Goal: Task Accomplishment & Management: Complete application form

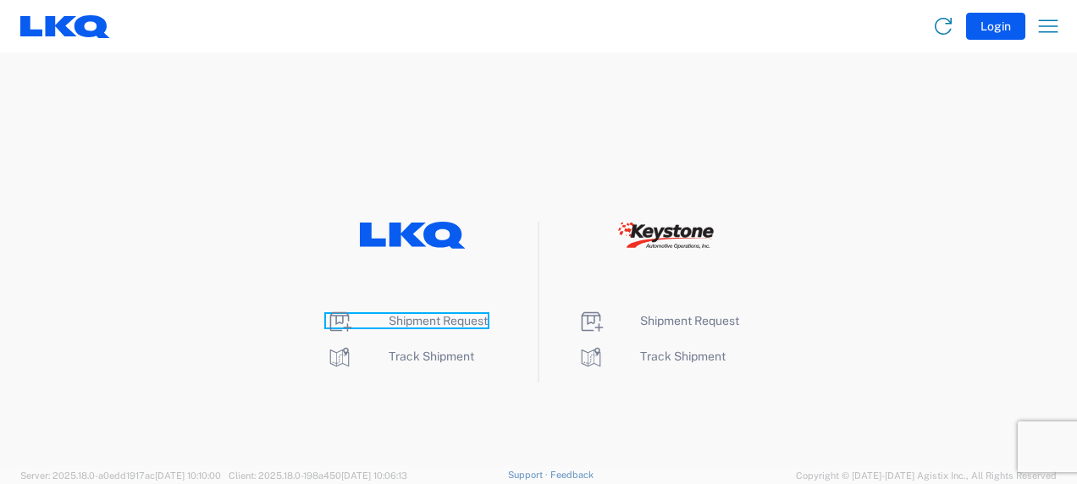
click at [403, 322] on span "Shipment Request" at bounding box center [437, 321] width 99 height 14
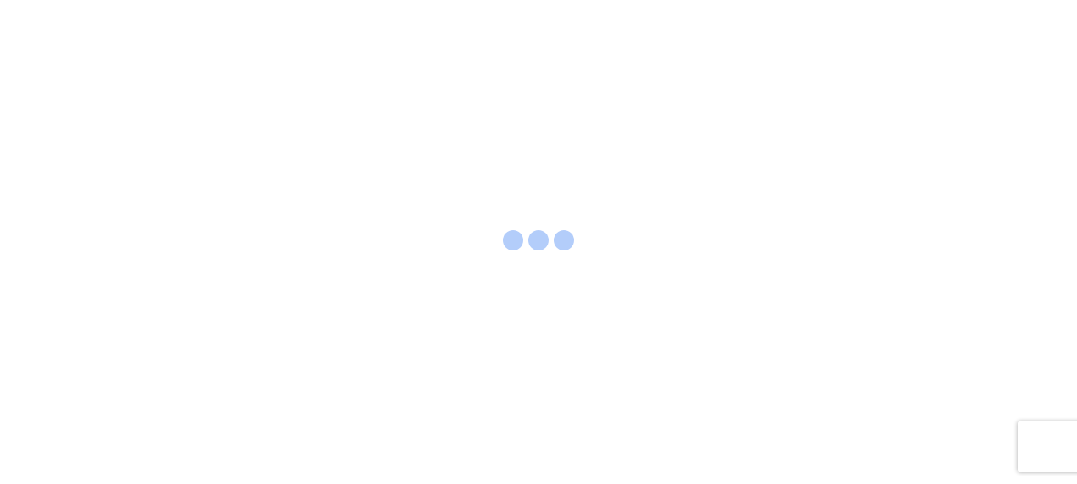
select select "FULL"
select select "LBS"
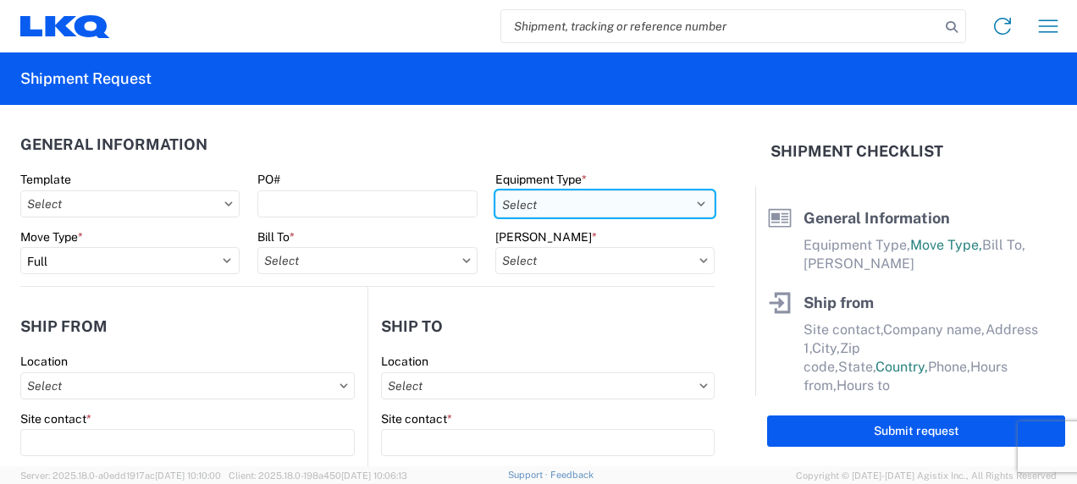
click at [628, 200] on select "Select 53’ Dry Van Flatbed Dropdeck (van) Lowboy (flatbed) Rail" at bounding box center [604, 203] width 219 height 27
select select "STDV"
click at [495, 190] on select "Select 53’ Dry Van Flatbed Dropdeck (van) Lowboy (flatbed) Rail" at bounding box center [604, 203] width 219 height 27
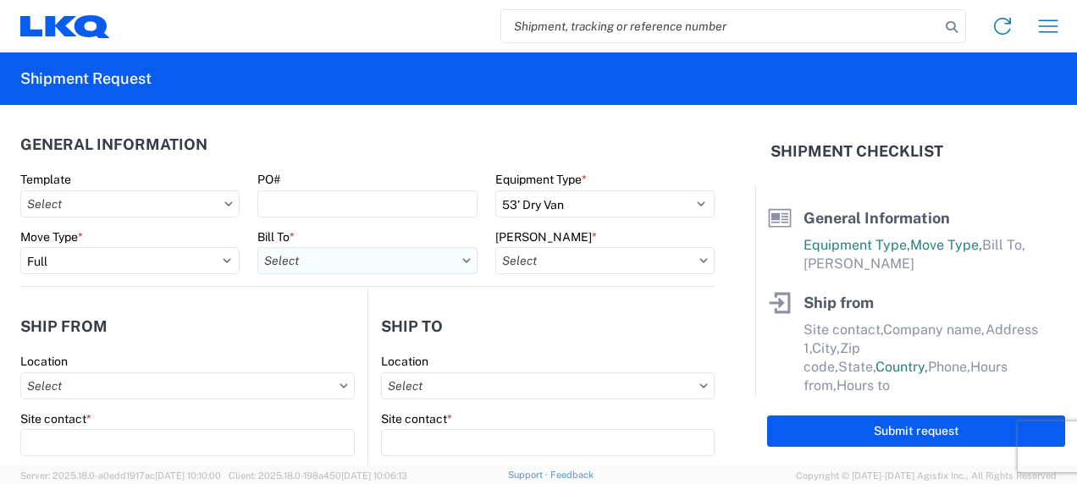
click at [325, 261] on input "Bill To *" at bounding box center [366, 260] width 219 height 27
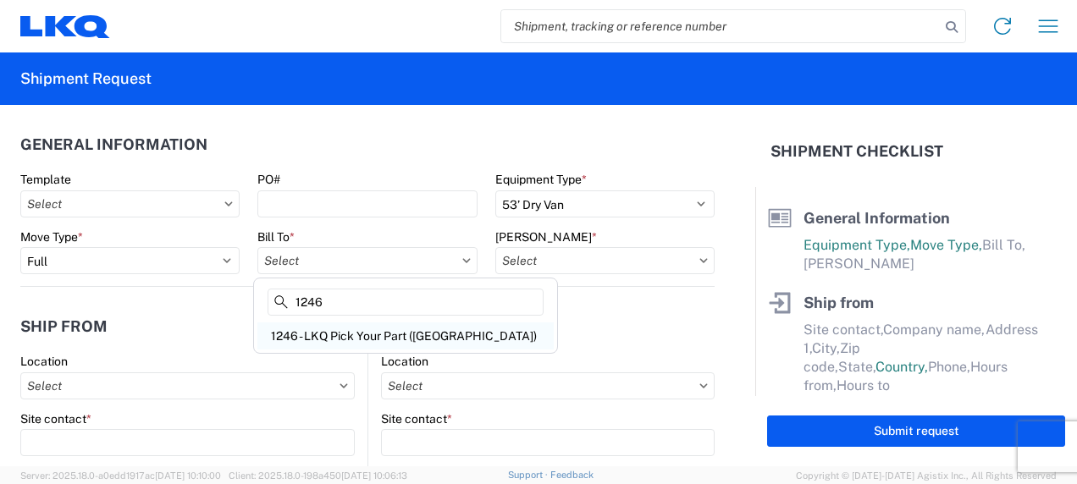
type input "1246"
click at [338, 334] on div "1246 - LKQ Pick Your Part (Wichita)" at bounding box center [405, 335] width 296 height 27
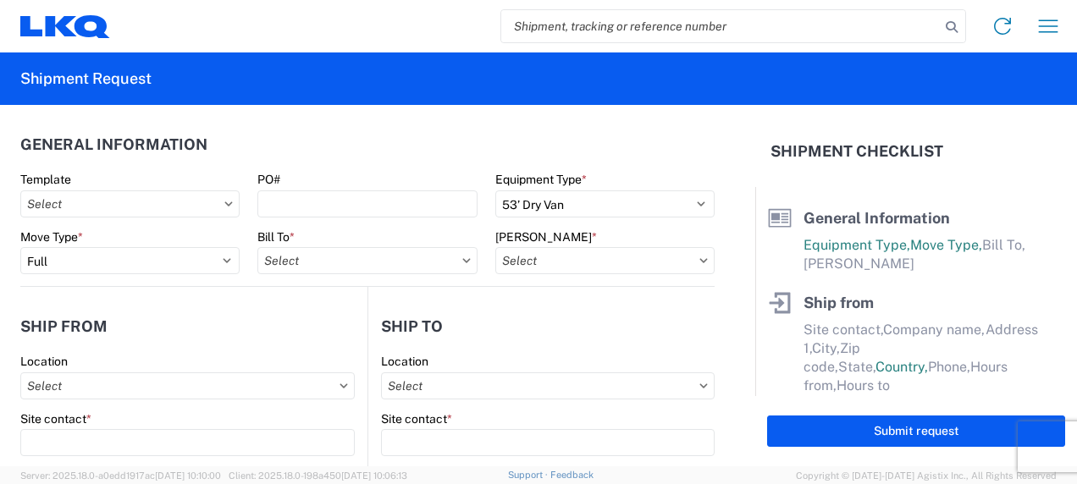
type input "1246 - LKQ Pick Your Part (Wichita)"
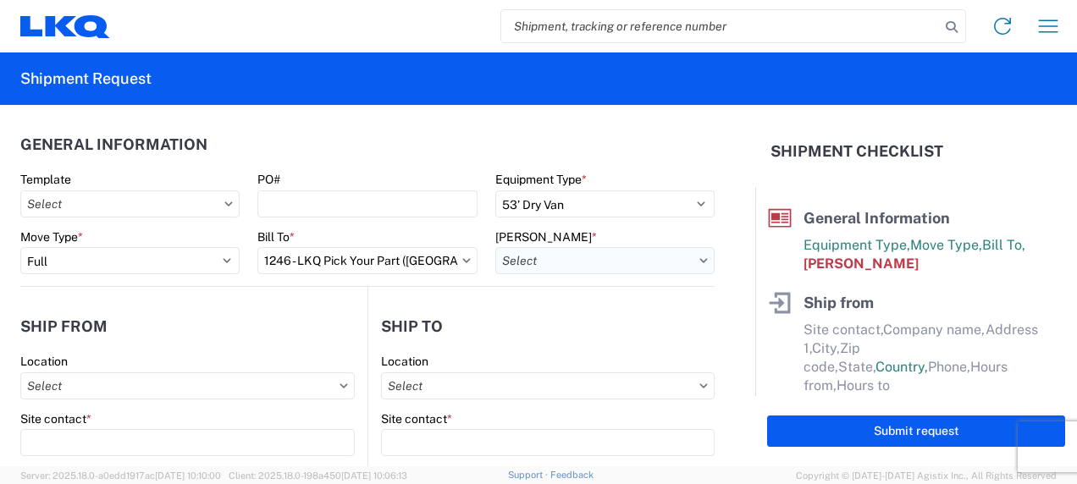
click at [581, 264] on input "Bill Code *" at bounding box center [604, 260] width 219 height 27
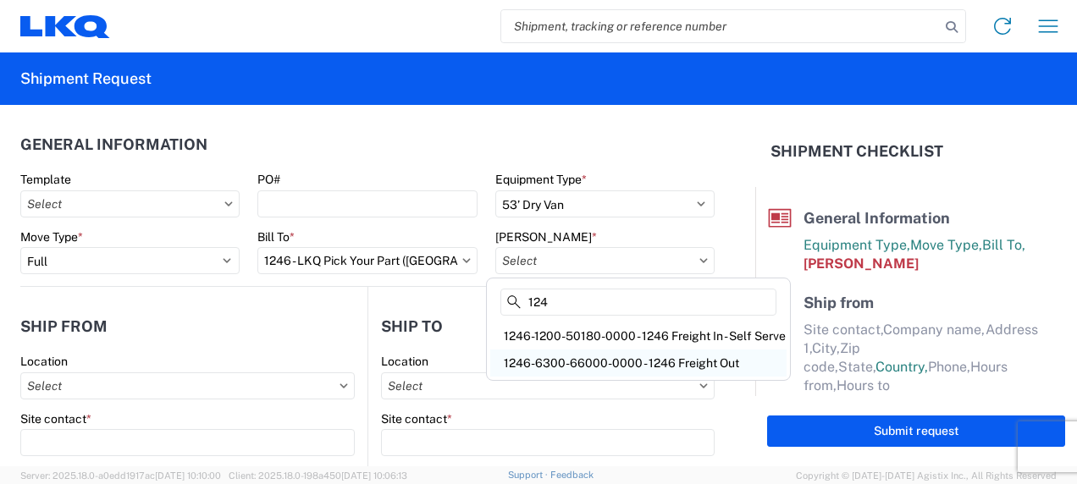
type input "124"
click at [588, 364] on div "1246-6300-66000-0000 - 1246 Freight Out" at bounding box center [638, 363] width 296 height 27
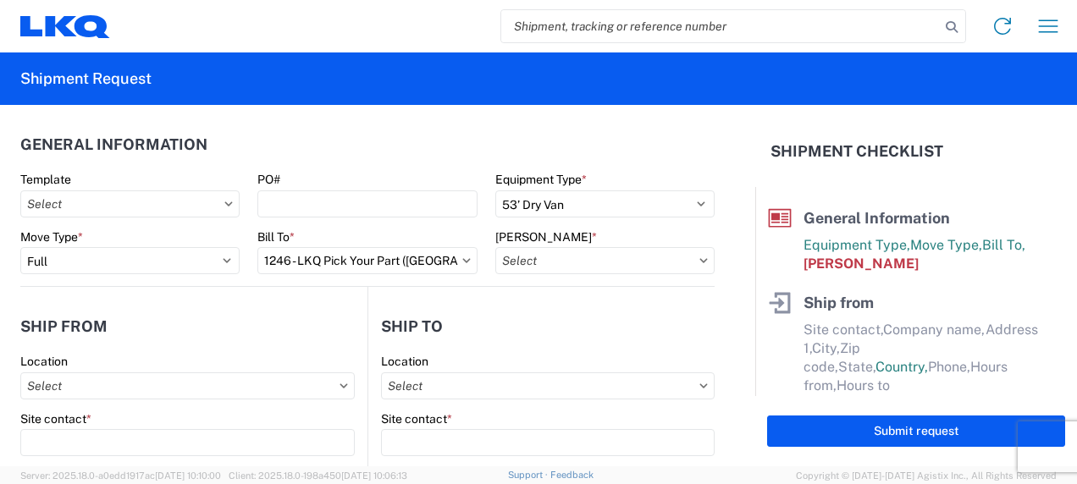
type input "1246-6300-66000-0000 - 1246 Freight Out"
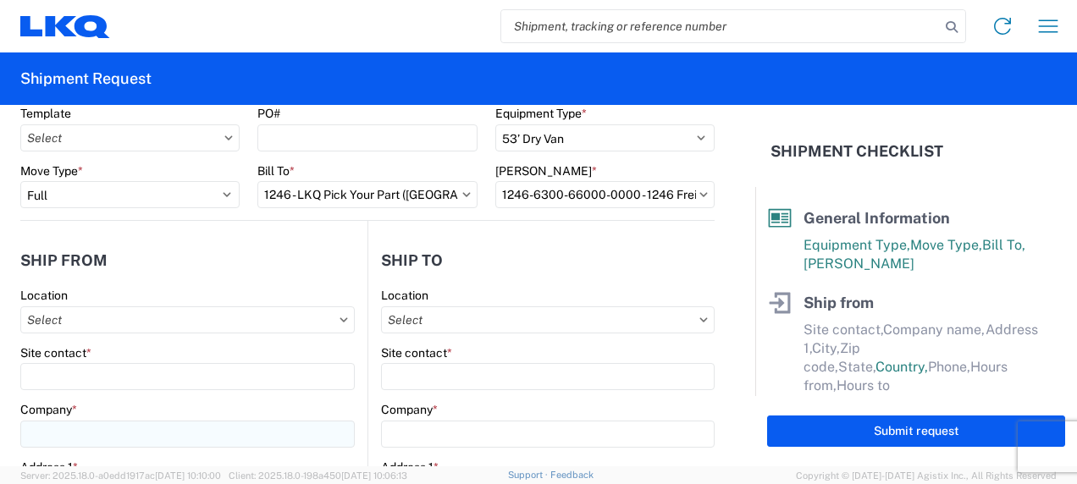
scroll to position [169, 0]
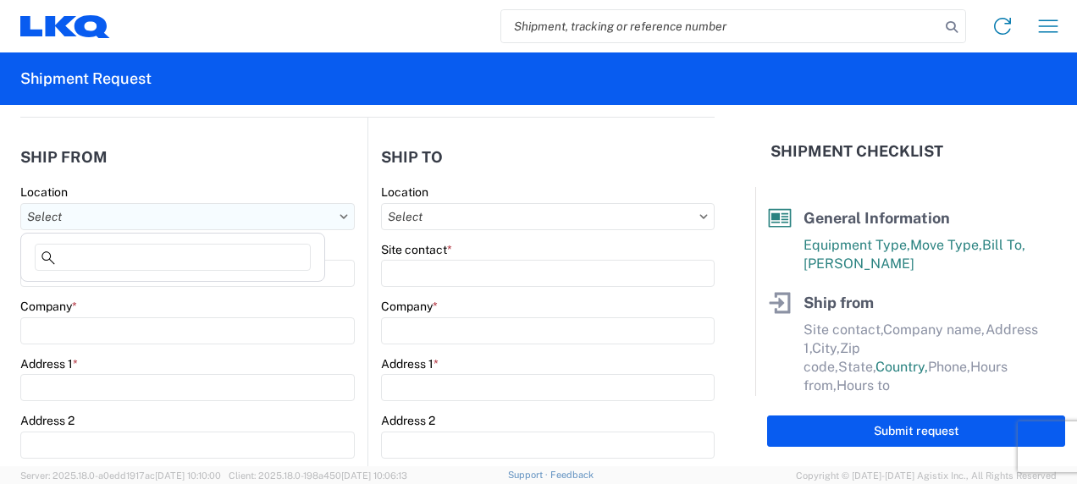
click at [72, 213] on input "Location" at bounding box center [187, 216] width 334 height 27
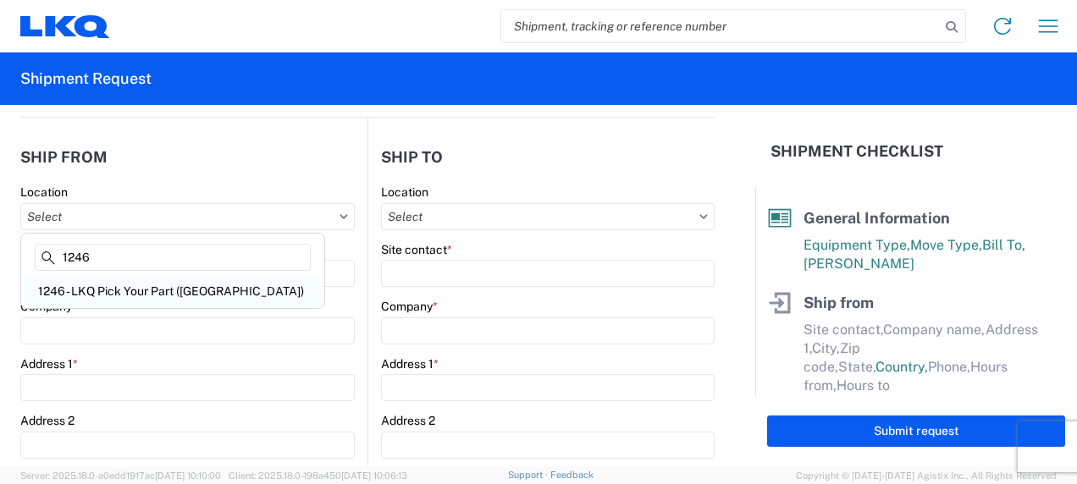
type input "1246"
click at [164, 288] on div "1246 - LKQ Pick Your Part (Wichita)" at bounding box center [173, 291] width 296 height 27
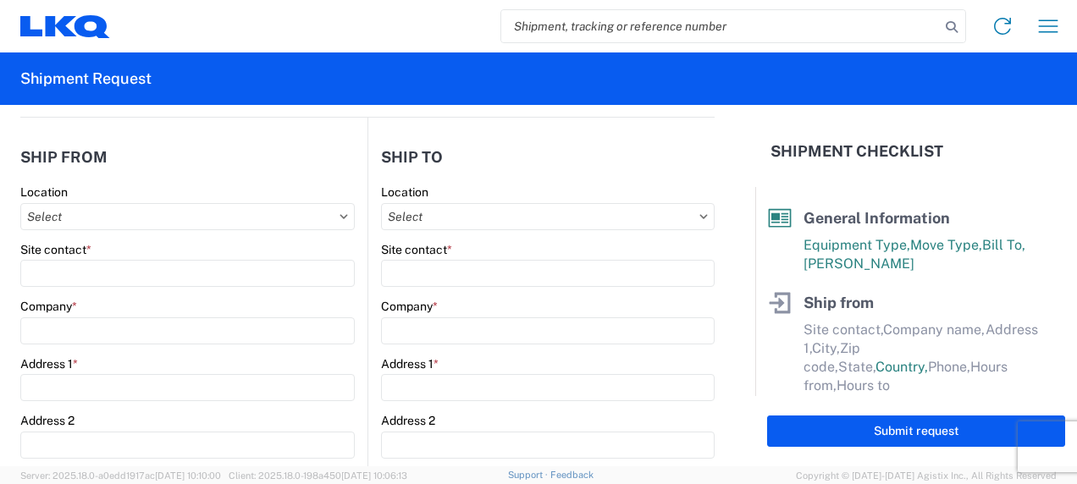
type input "1246 - LKQ Pick Your Part (Wichita)"
type input "LKQ Corporation"
type input "700 East 21st street North"
type input "Wichita"
type input "67214"
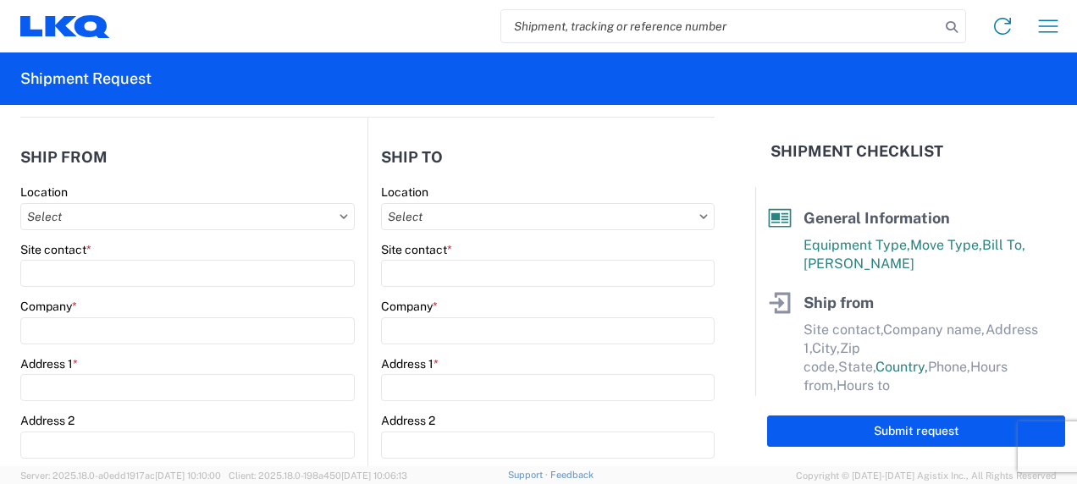
select select "KS"
select select "US"
type input "08:00"
type input "14:00"
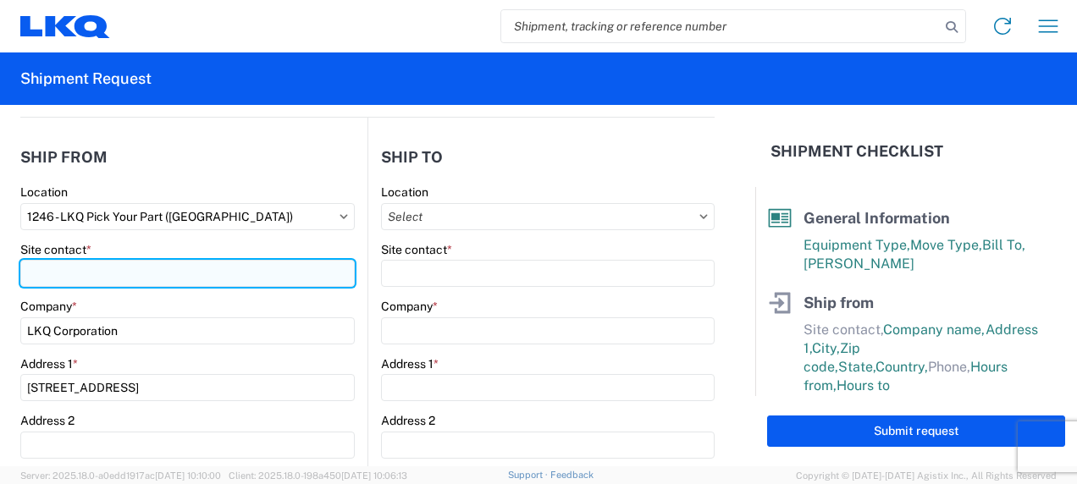
click at [129, 271] on input "Site contact *" at bounding box center [187, 273] width 334 height 27
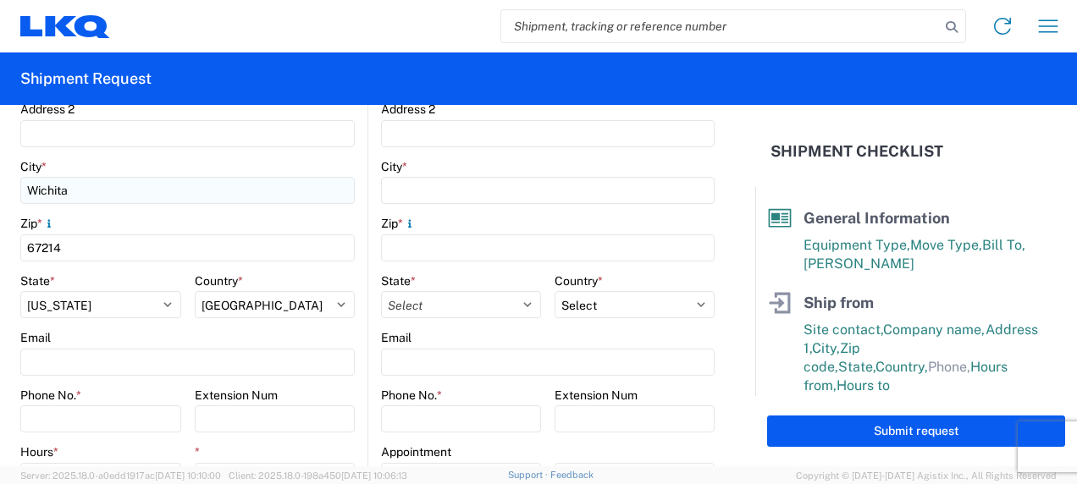
scroll to position [508, 0]
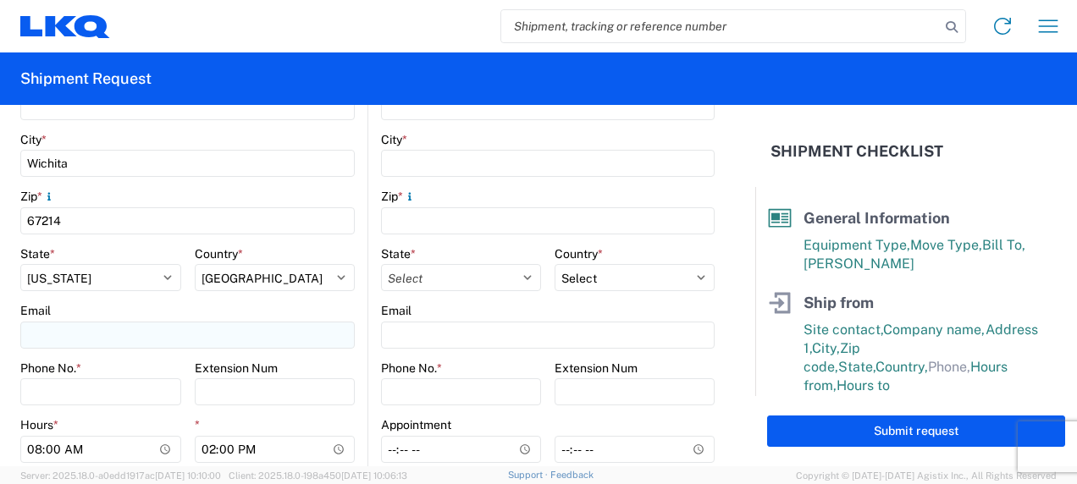
type input "Robert Painter"
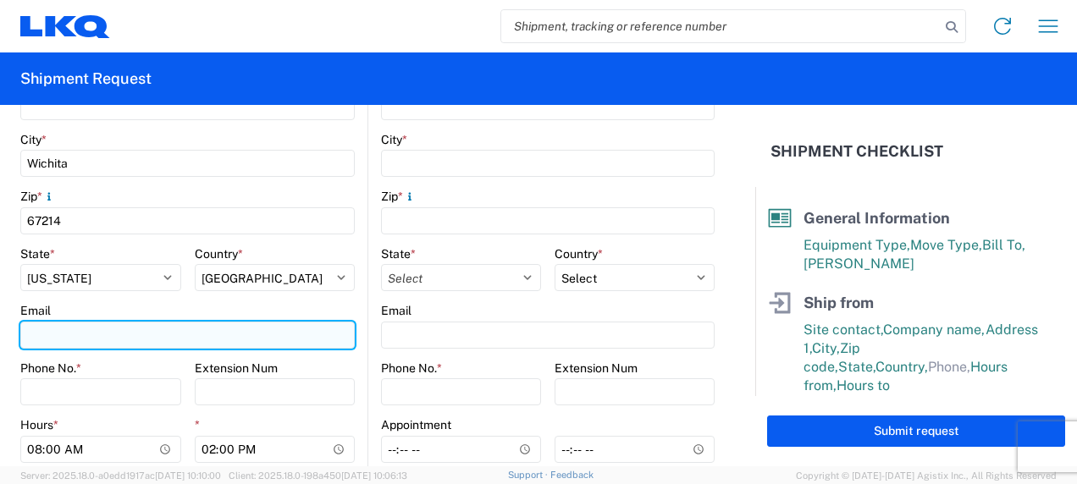
click at [59, 328] on input "Email" at bounding box center [187, 335] width 334 height 27
click at [122, 334] on input "dxsosack@lkqcor.com" at bounding box center [187, 335] width 334 height 27
type input "dxsosack@lkqcop.com"
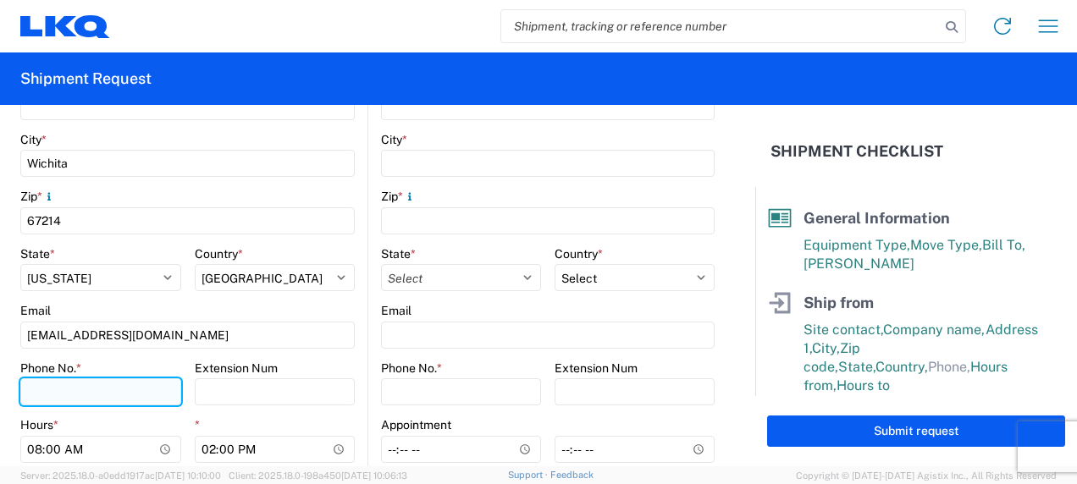
click at [76, 388] on input "Phone No. *" at bounding box center [100, 391] width 161 height 27
type input "951-453-5475"
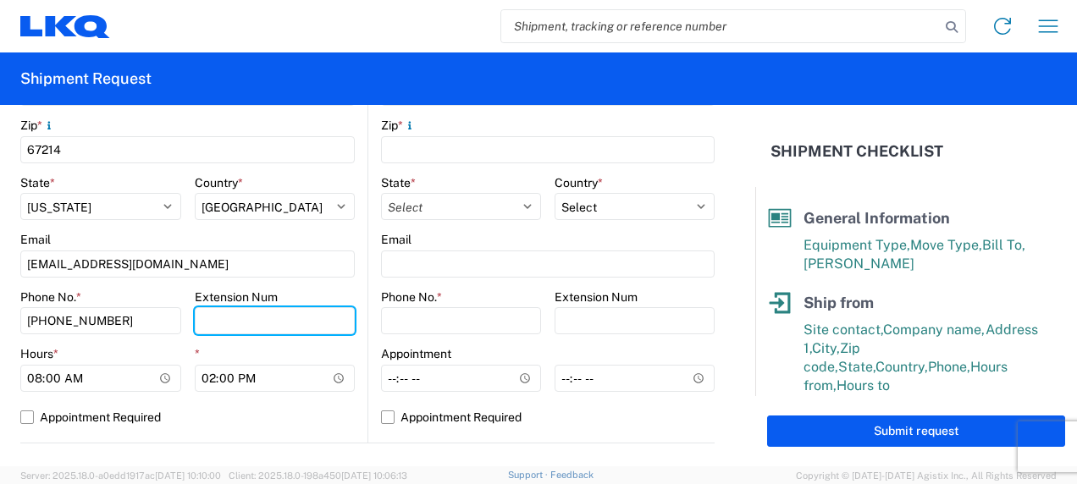
scroll to position [677, 0]
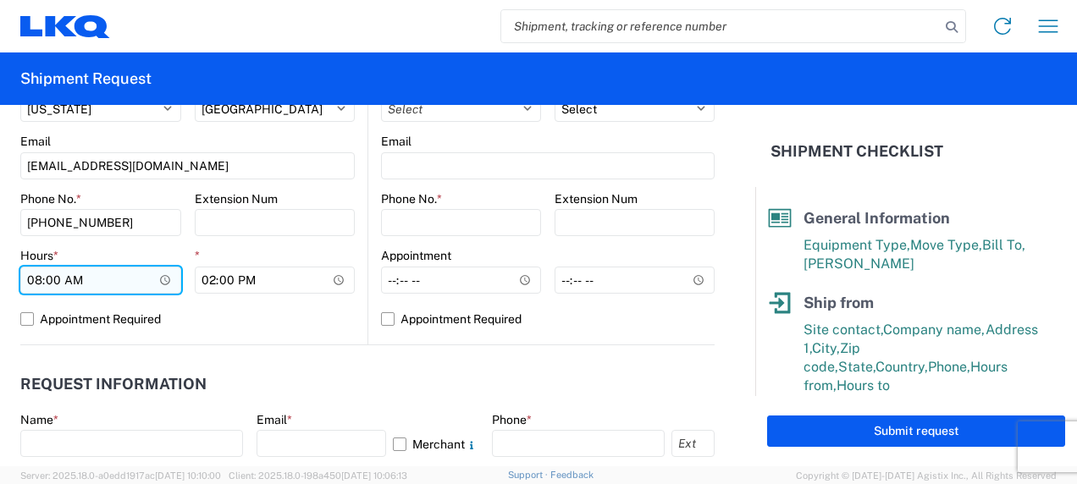
click at [34, 278] on input "08:00" at bounding box center [100, 280] width 161 height 27
type input "09:00"
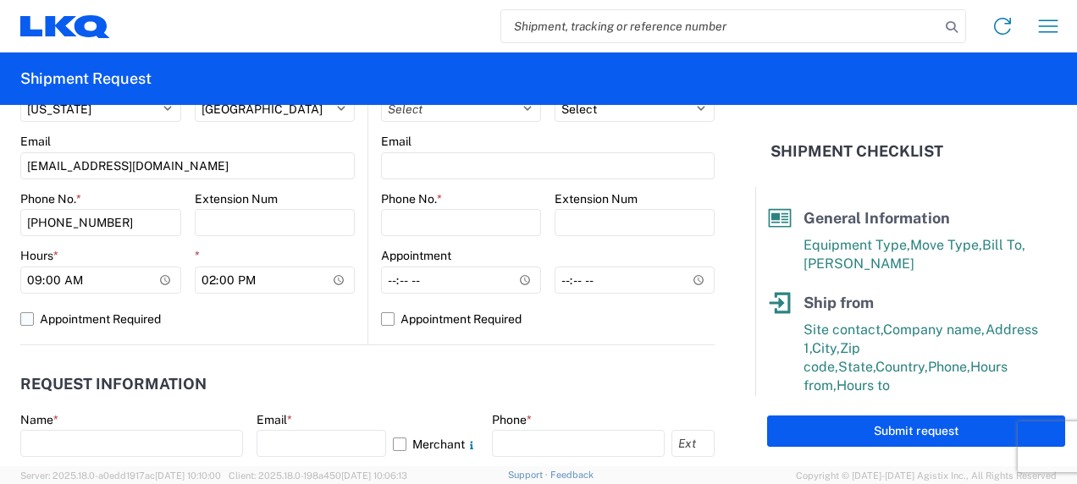
click at [232, 325] on label "Appointment Required" at bounding box center [187, 319] width 334 height 27
click at [0, 0] on input "Appointment Required" at bounding box center [0, 0] width 0 height 0
select select "US"
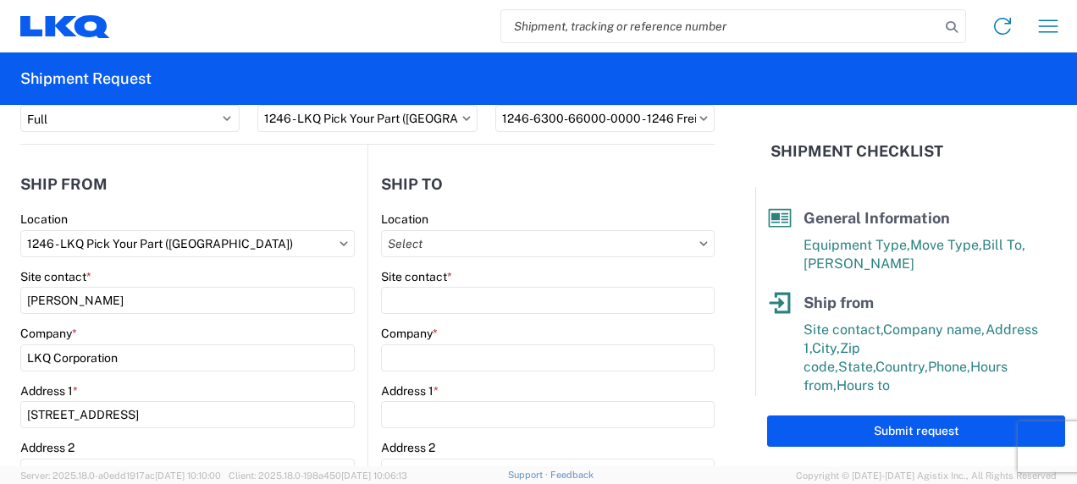
scroll to position [168, 0]
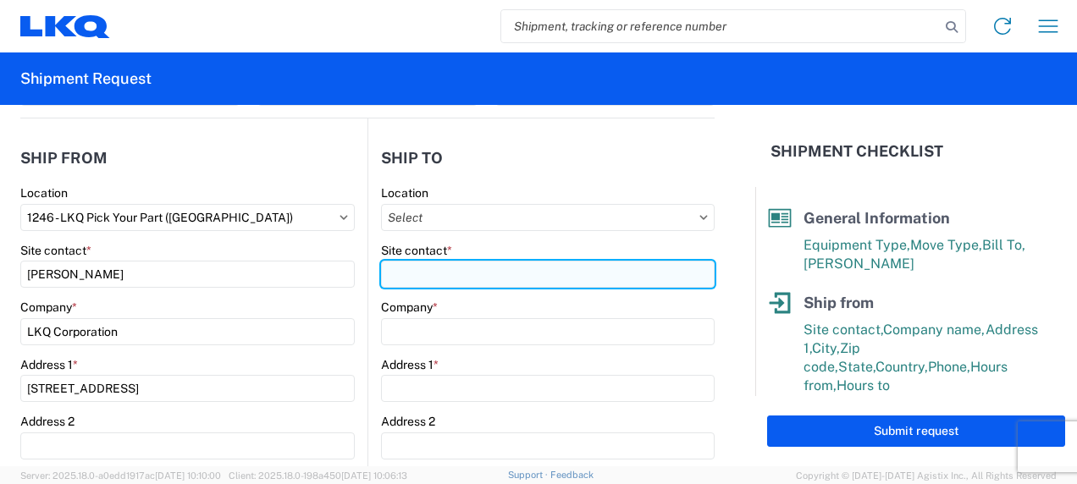
click at [454, 270] on input "Site contact *" at bounding box center [547, 274] width 333 height 27
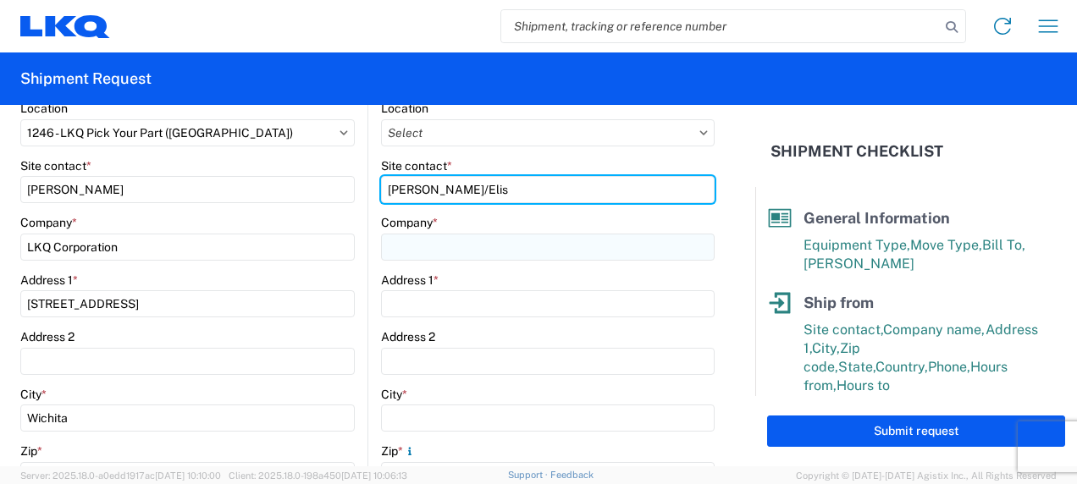
type input "Katie/Elis"
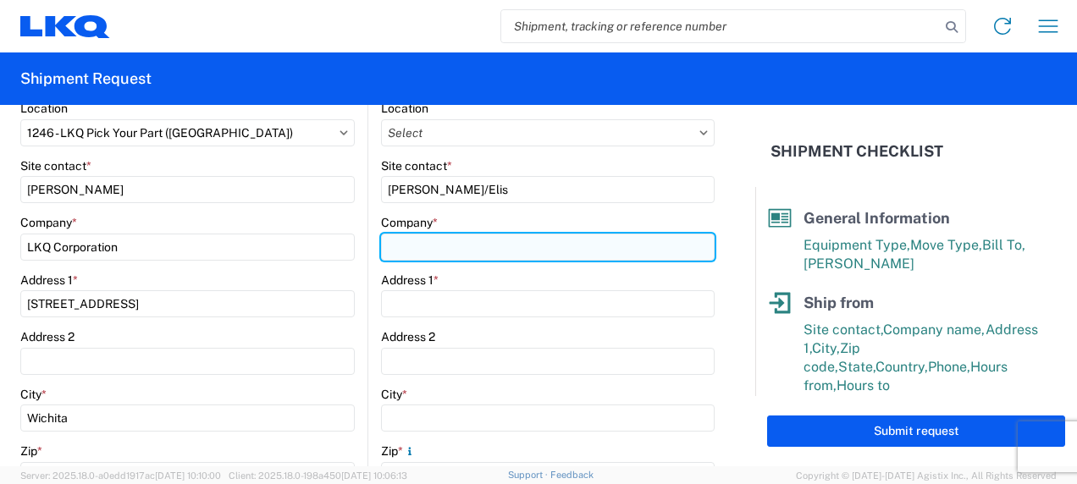
click at [401, 235] on input "Company *" at bounding box center [547, 247] width 333 height 27
type input "Cimco"
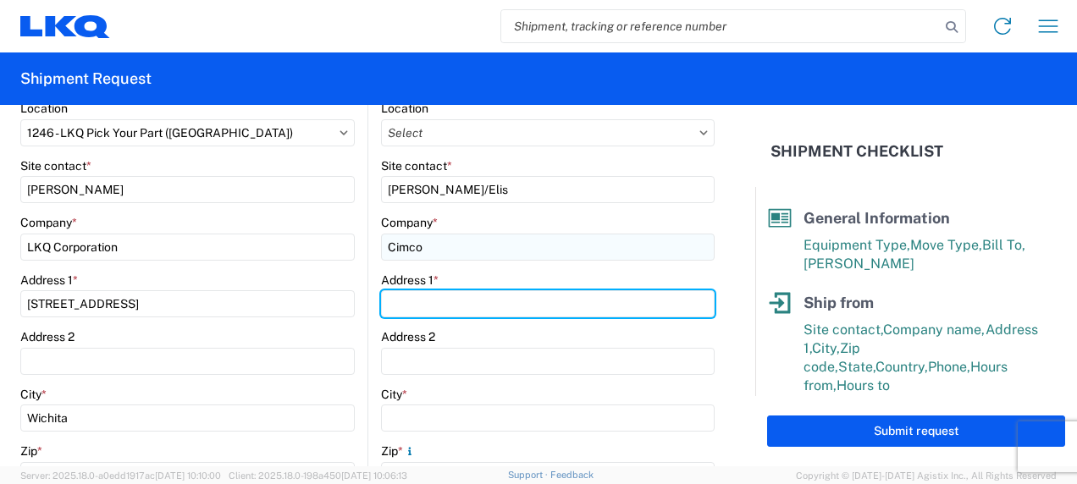
type input "41 US HWY 30"
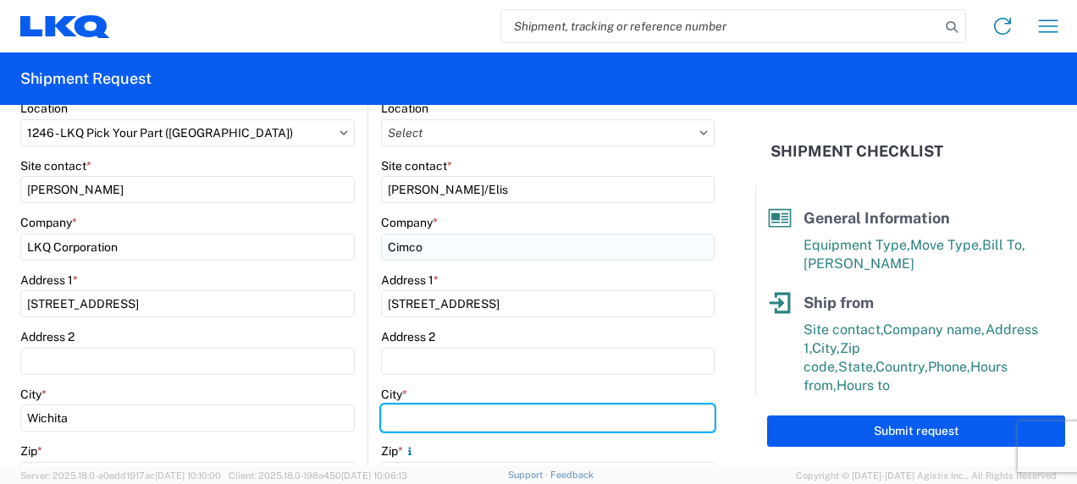
type input "ROCK FALLS"
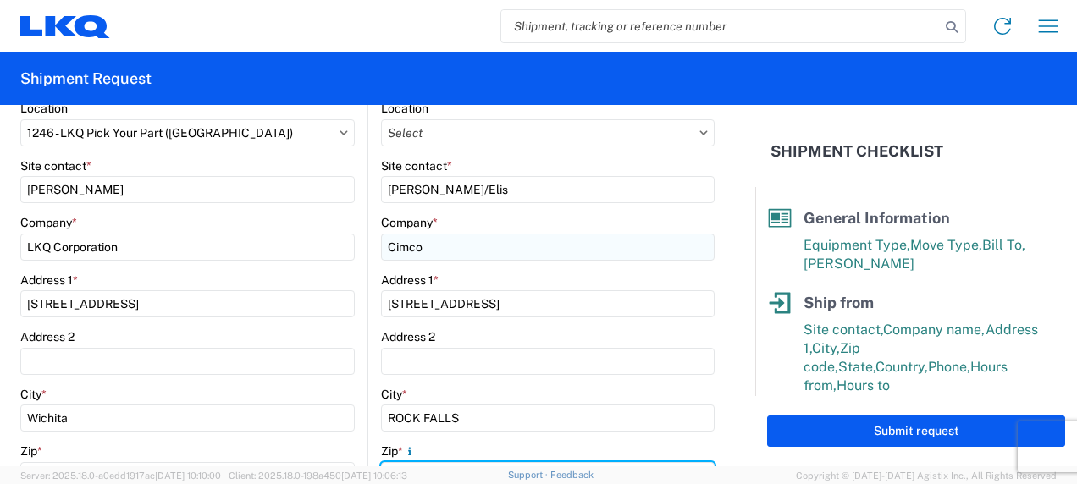
type input "61071"
select select "IL"
type input "kturner@cimcorecycling.com"
type input "815-535-0547"
type input "Diane Sosack"
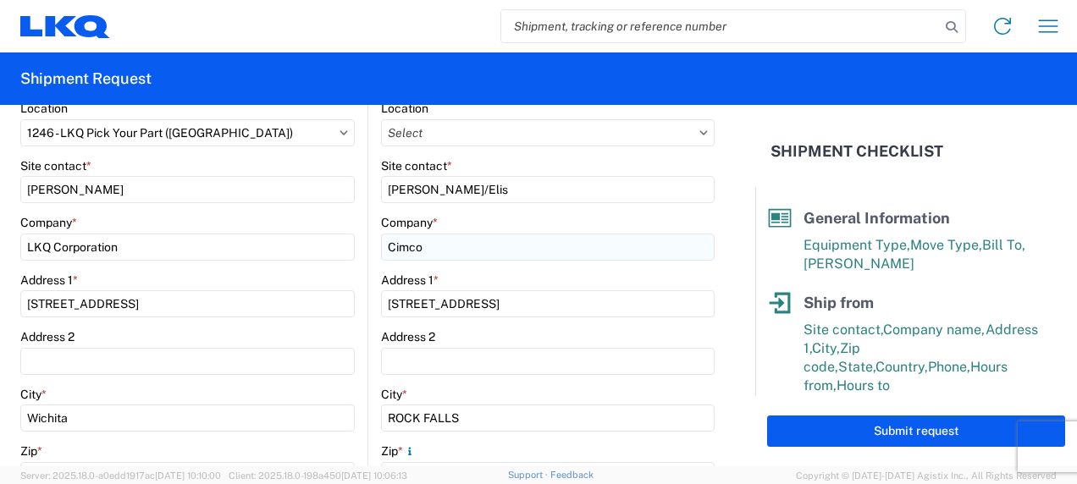
type input "dxsosack@lkqcorp.com"
type input "9514535475"
type input "2025-09-08"
type input "2025-09-09"
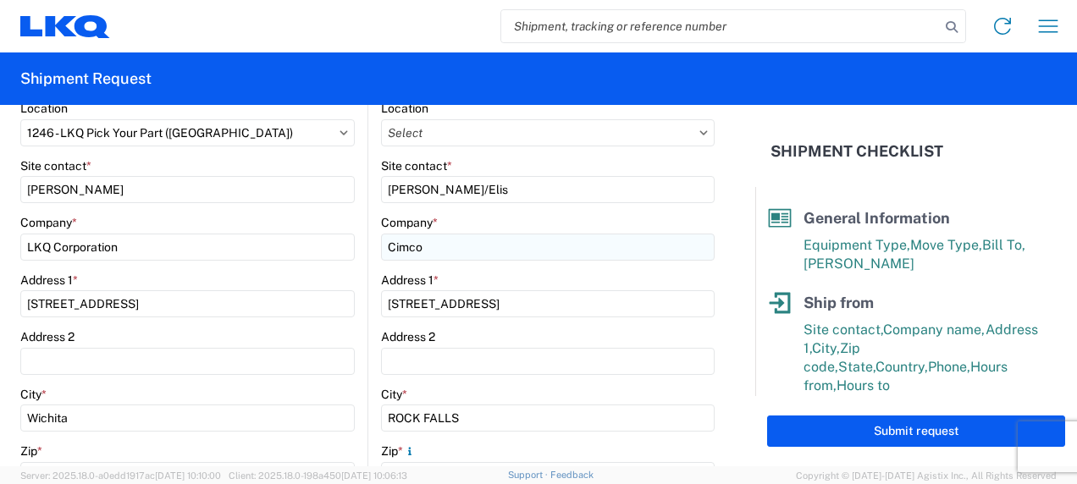
type input "40000"
type input "Miscellaneous (alt, comp, conv, etc)"
type input "30"
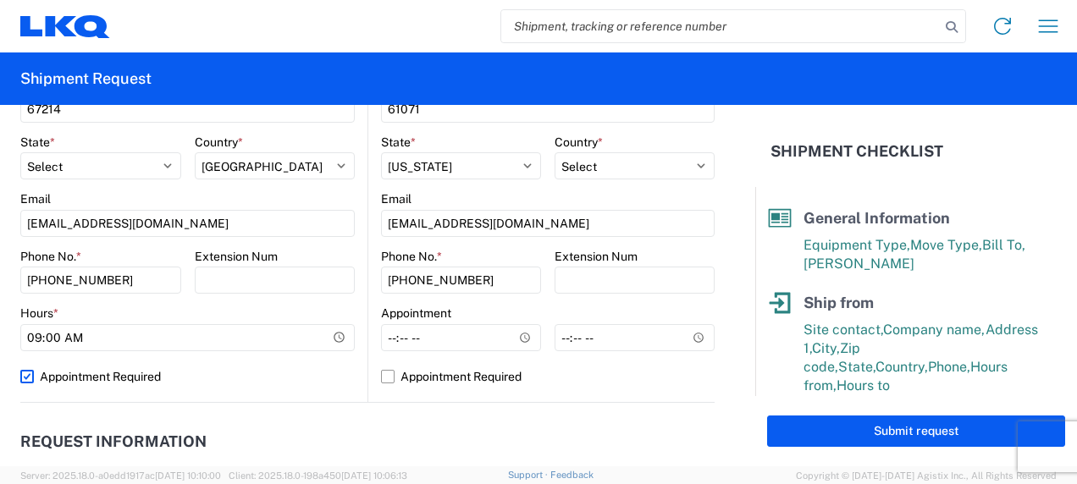
scroll to position [676, 0]
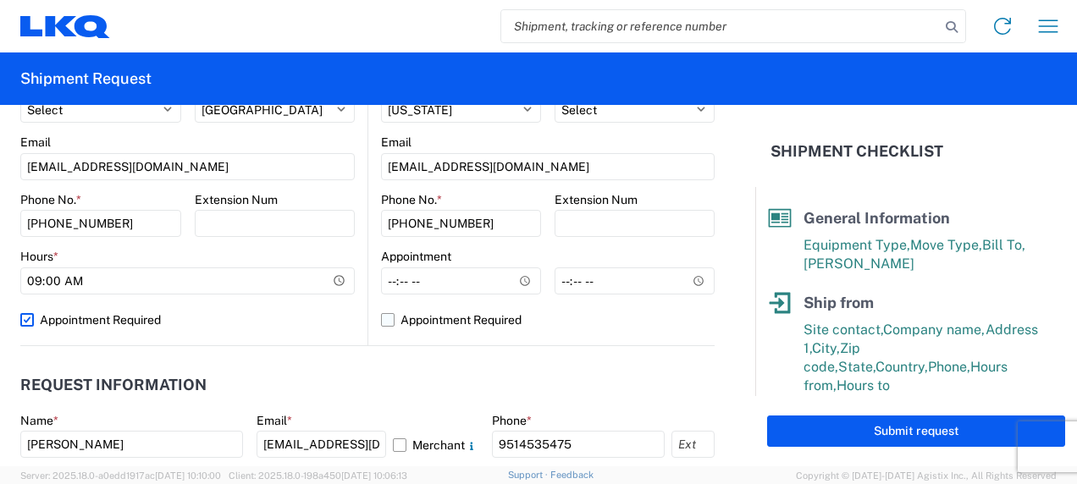
click at [381, 317] on label "Appointment Required" at bounding box center [547, 319] width 333 height 27
click at [0, 0] on input "Appointment Required" at bounding box center [0, 0] width 0 height 0
select select "US"
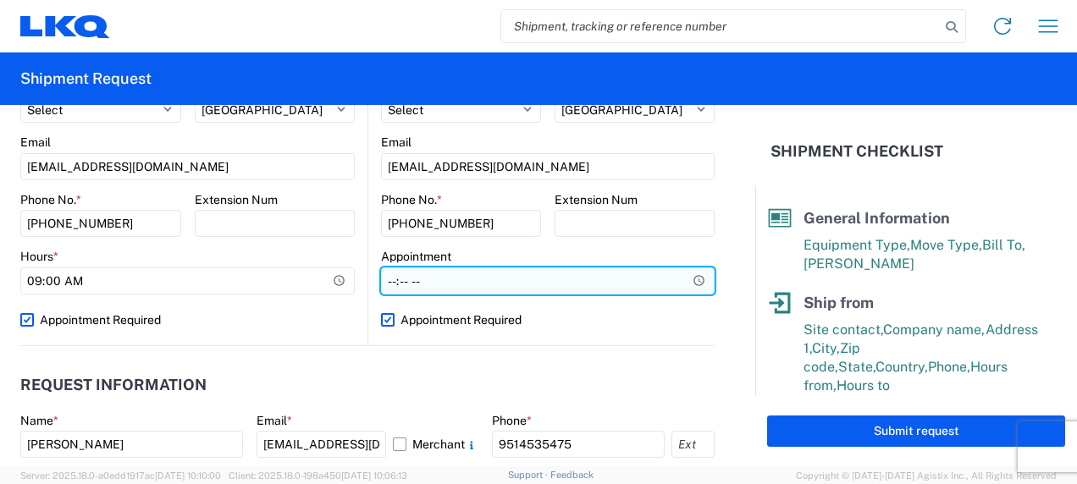
click at [441, 289] on input "Hours *" at bounding box center [547, 280] width 333 height 27
click at [680, 282] on input "Hours *" at bounding box center [547, 280] width 333 height 27
click at [406, 281] on input "Hours *" at bounding box center [547, 280] width 333 height 27
click at [686, 277] on input "Hours *" at bounding box center [547, 280] width 333 height 27
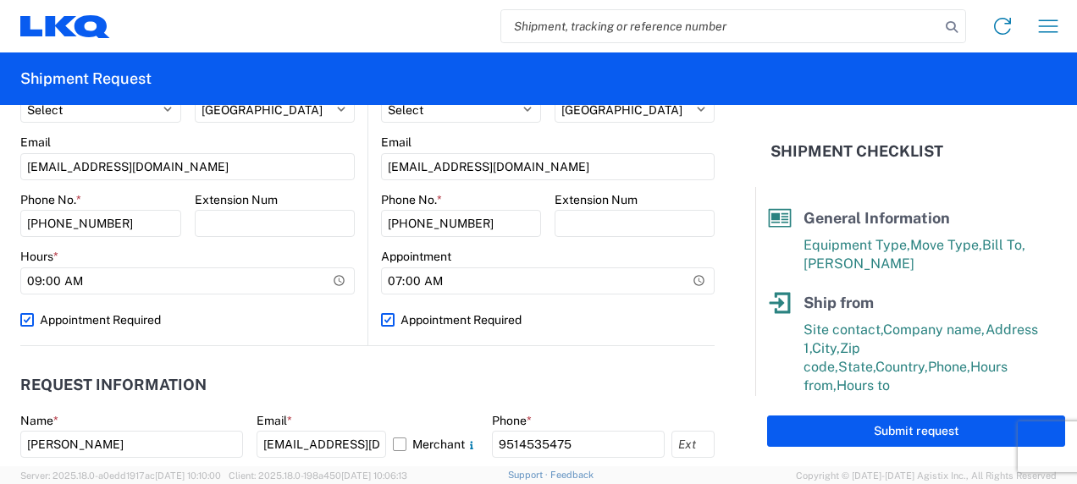
type input "07:00"
click at [609, 349] on agx-request-info "Request Information Name * Diane Sosack Email * dxsosack@lkqcorp.com Merchant P…" at bounding box center [367, 437] width 694 height 182
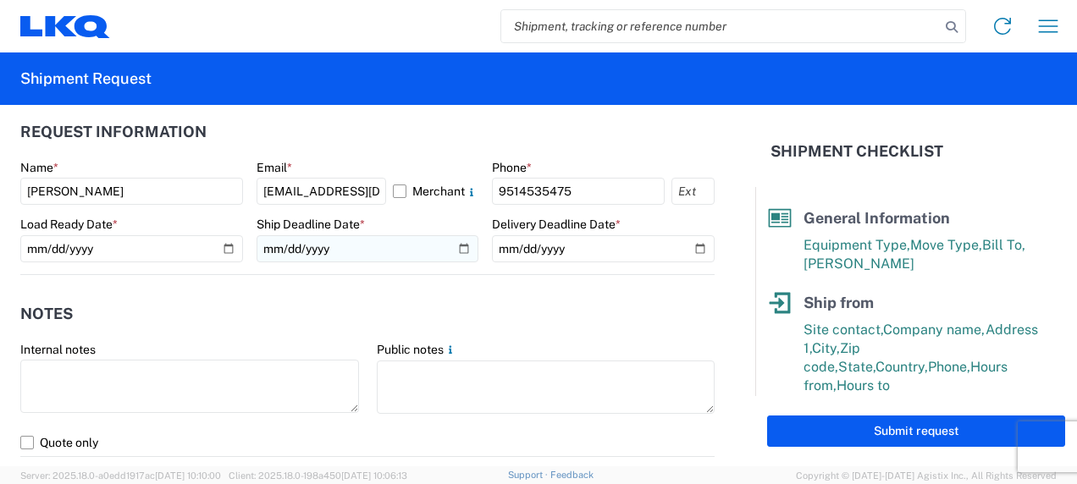
scroll to position [930, 0]
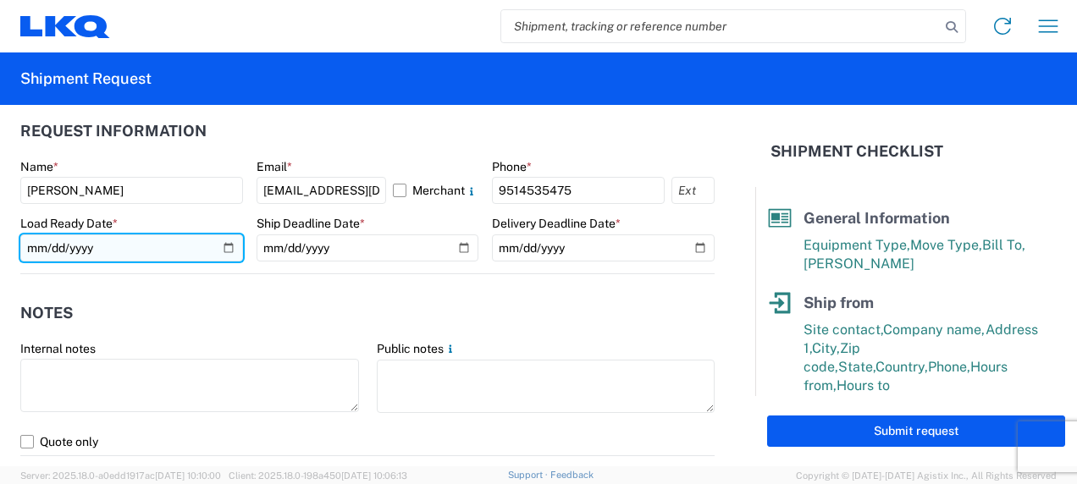
click at [224, 247] on input "2025-09-08" at bounding box center [131, 247] width 223 height 27
type input "2025-09-25"
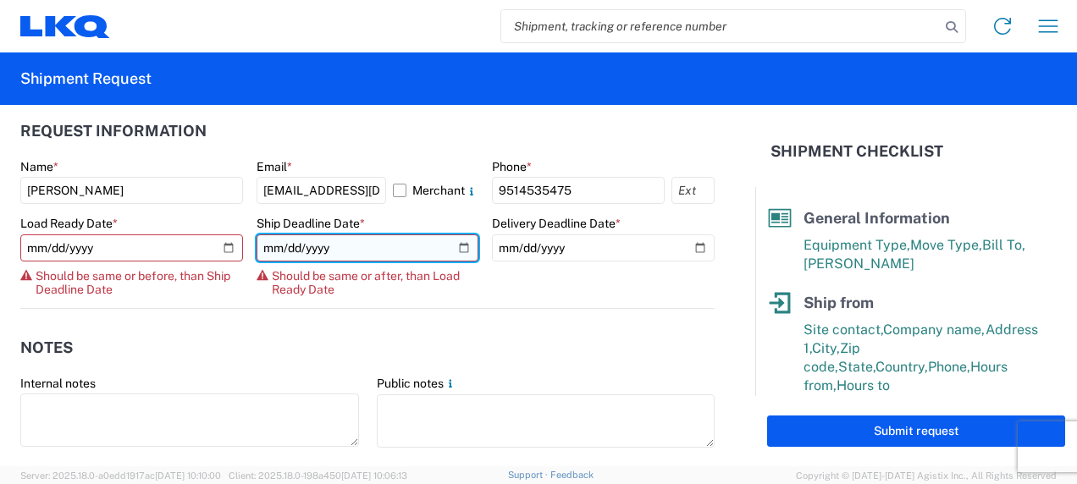
click at [459, 245] on input "2025-09-08" at bounding box center [367, 247] width 223 height 27
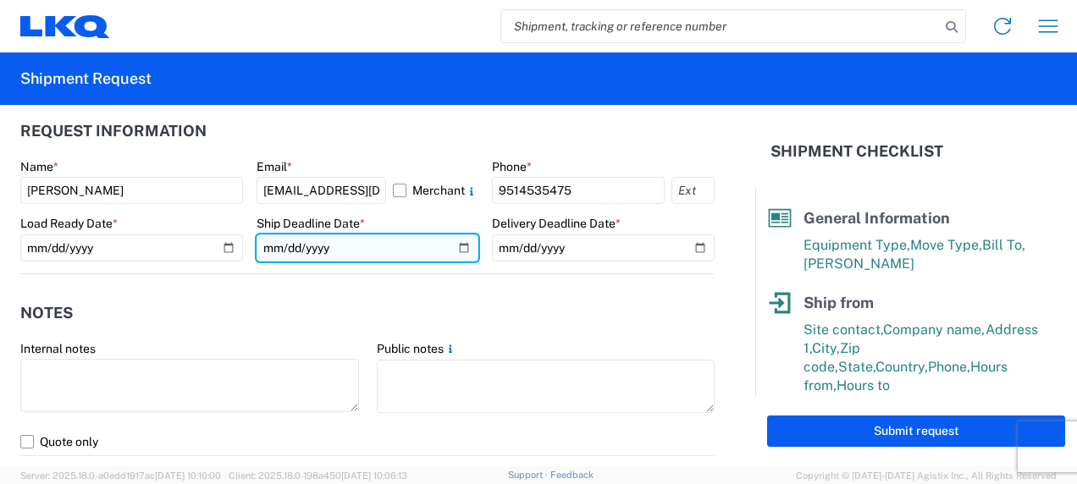
click at [452, 245] on input "2025-09-26" at bounding box center [367, 247] width 223 height 27
type input "2025-09-25"
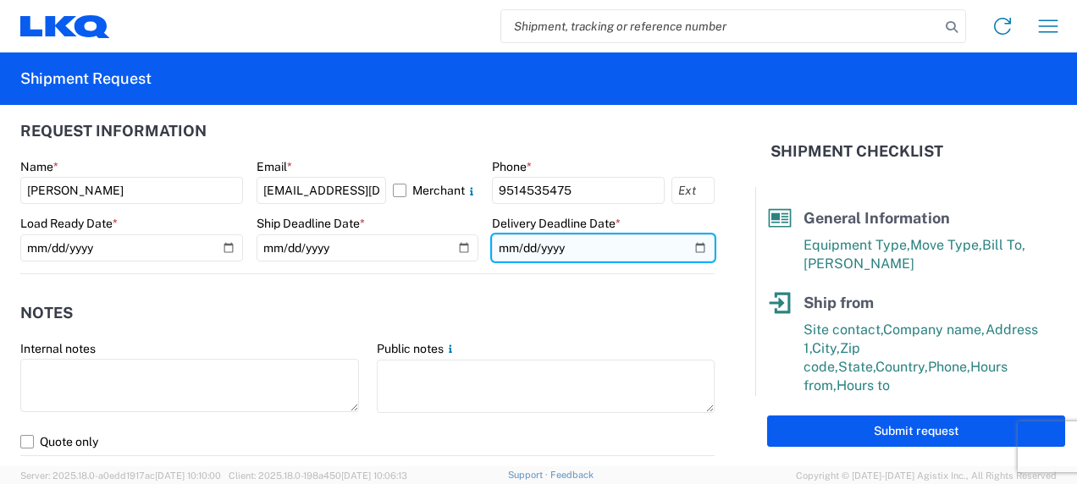
click at [691, 244] on input "2025-09-09" at bounding box center [603, 247] width 223 height 27
type input "2025-09-26"
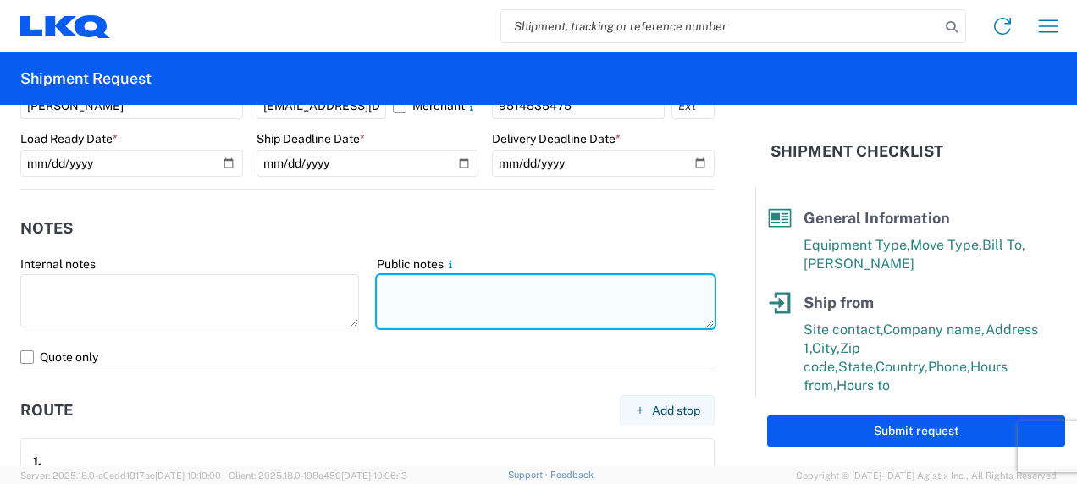
click at [461, 286] on textarea at bounding box center [546, 301] width 339 height 53
type textarea "d"
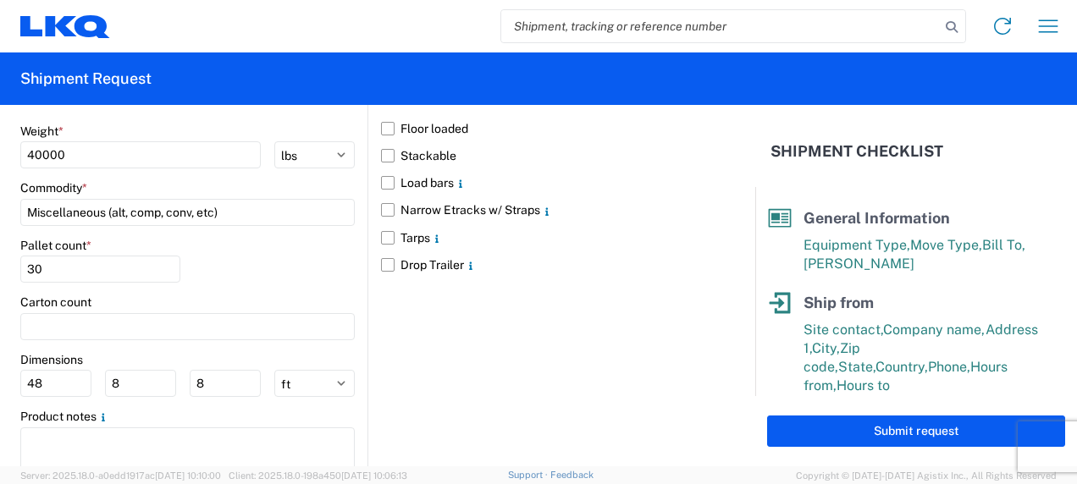
scroll to position [1523, 0]
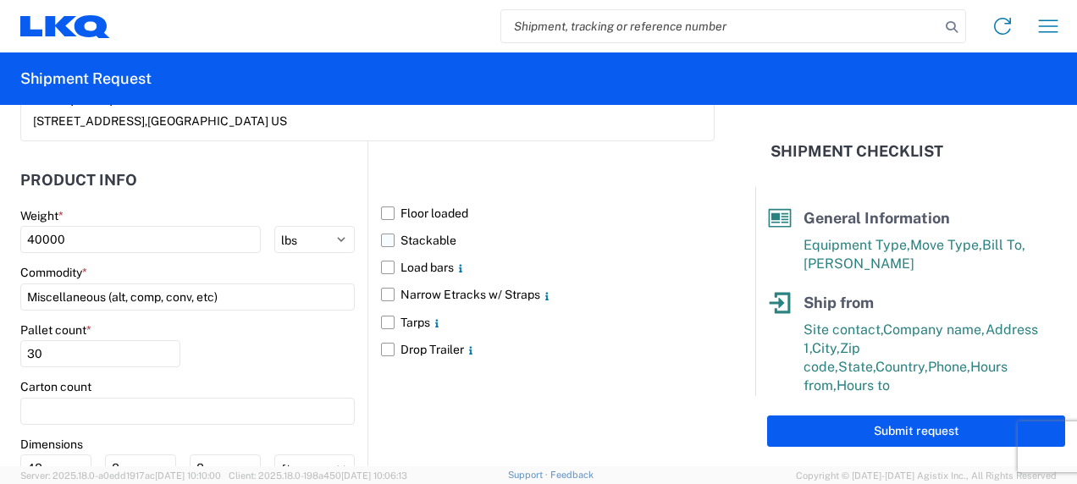
type textarea "Deliver Apt 9/26/25 @ 7am"
click at [381, 237] on label "Stackable" at bounding box center [547, 240] width 333 height 27
click at [0, 0] on input "Stackable" at bounding box center [0, 0] width 0 height 0
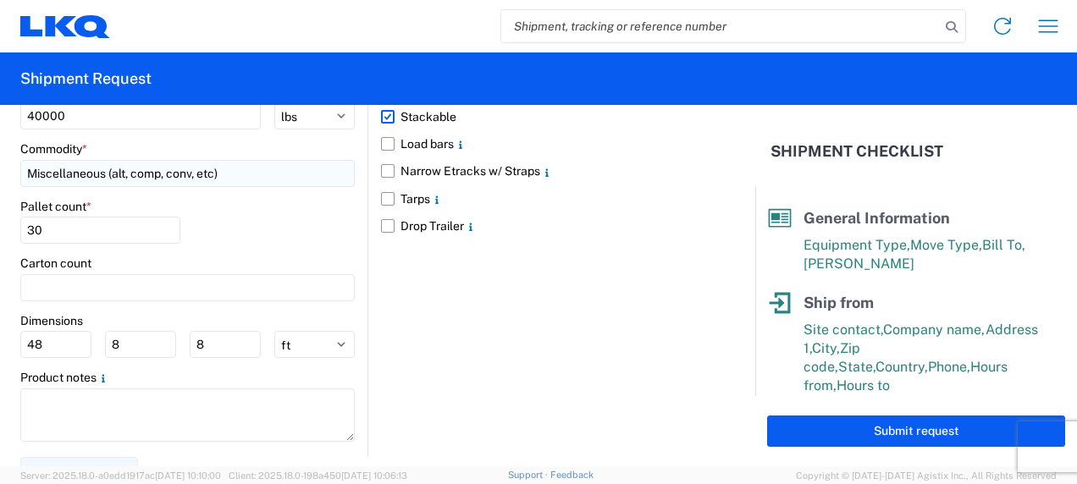
scroll to position [1663, 0]
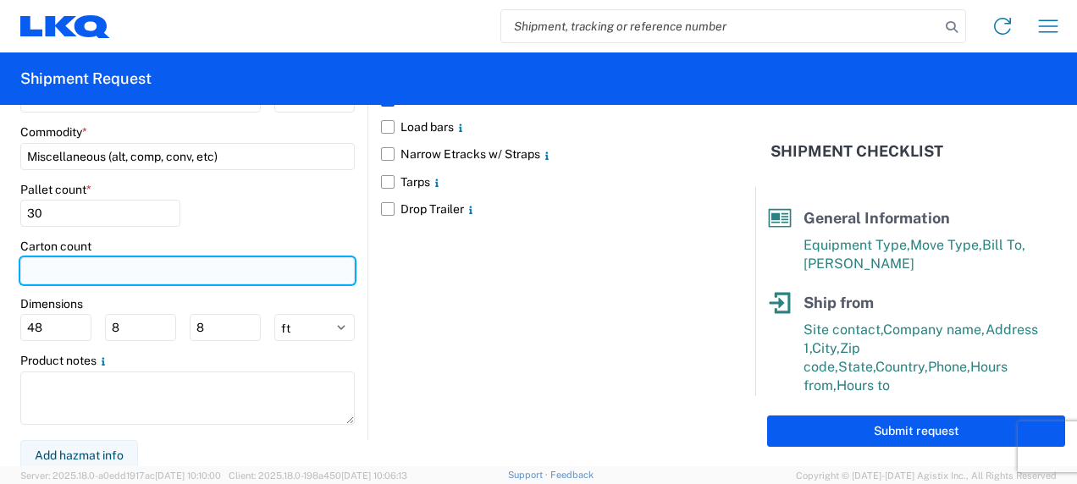
click at [77, 262] on input "number" at bounding box center [187, 270] width 334 height 27
type input "35"
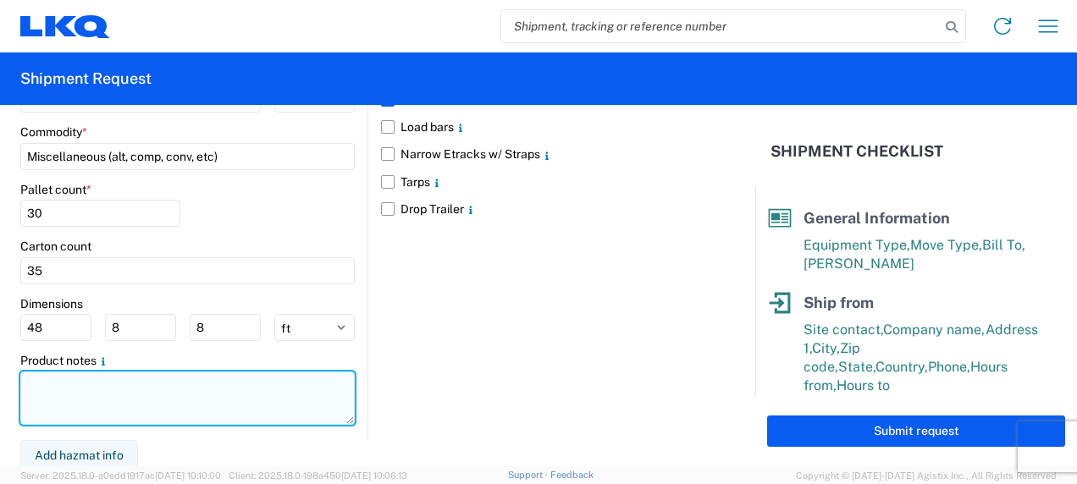
click at [58, 388] on textarea at bounding box center [187, 398] width 334 height 53
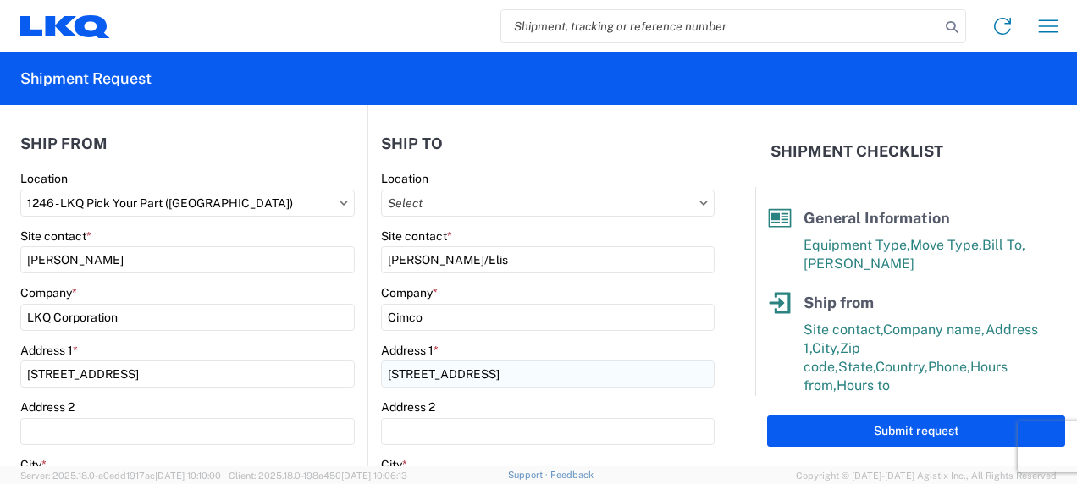
scroll to position [140, 0]
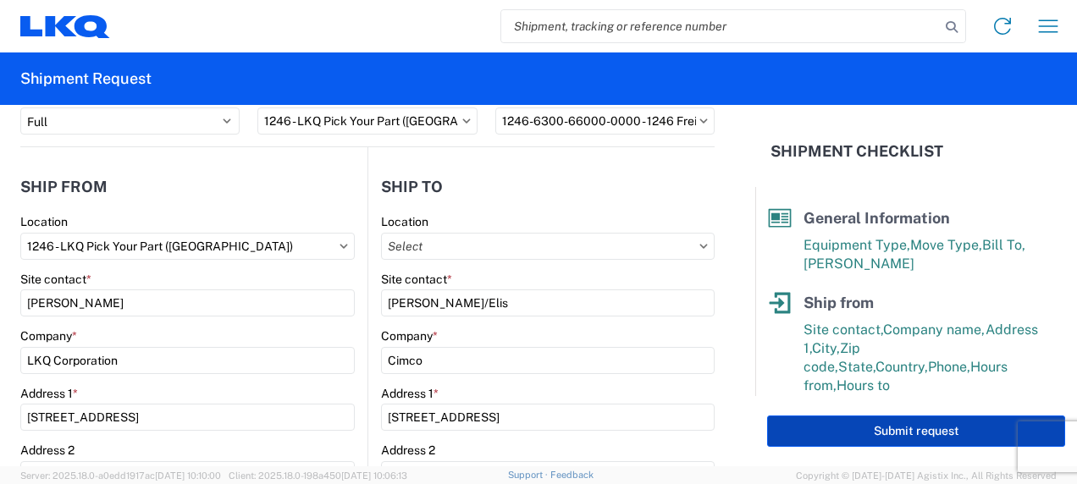
type textarea "Alum Rads"
click at [828, 431] on button "Submit request" at bounding box center [916, 431] width 298 height 31
